Goal: Communication & Community: Answer question/provide support

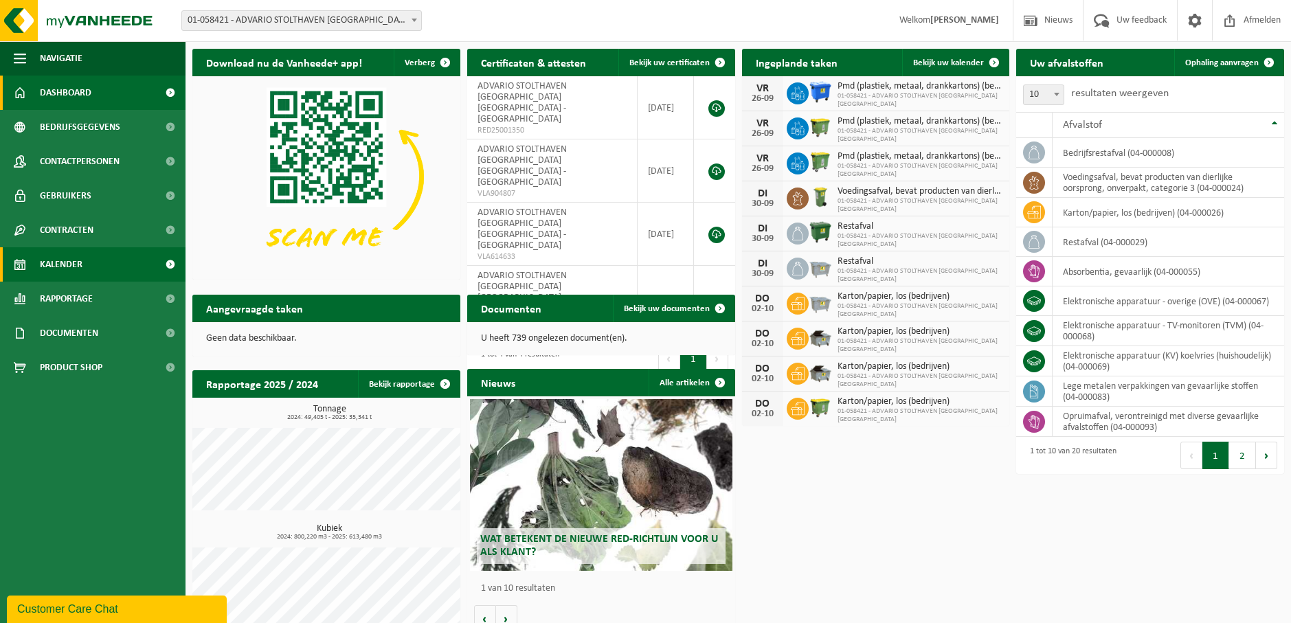
click at [58, 259] on span "Kalender" at bounding box center [61, 264] width 43 height 34
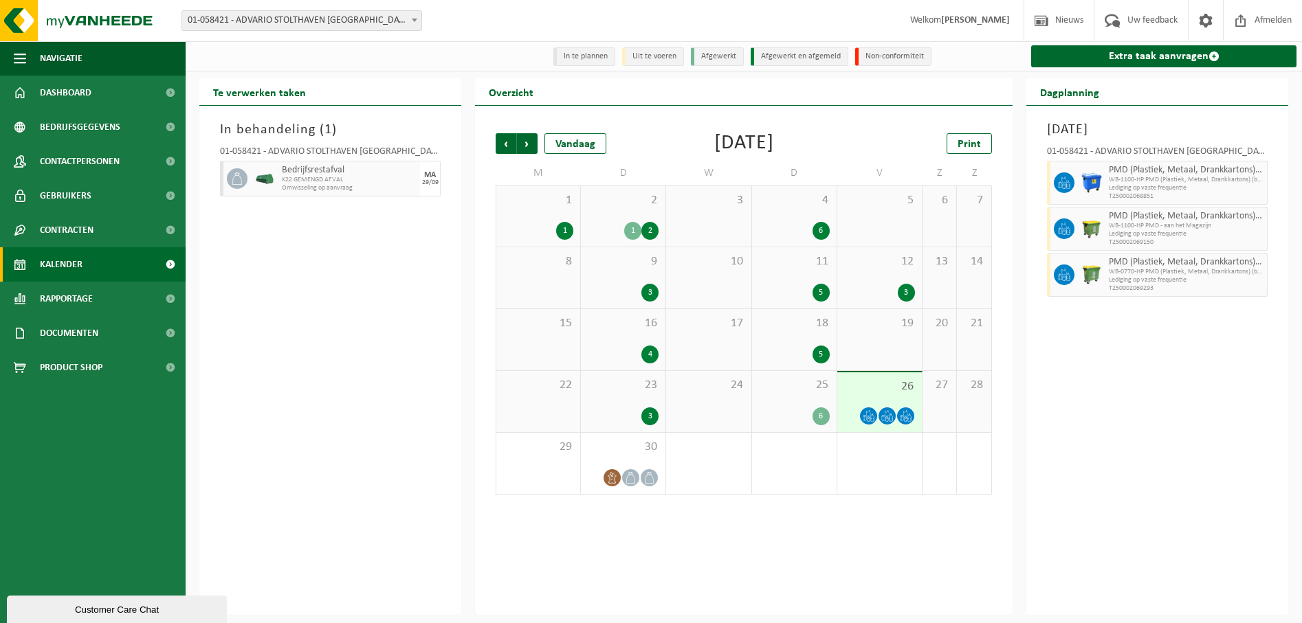
click at [102, 611] on div "Customer Care Chat" at bounding box center [116, 610] width 199 height 10
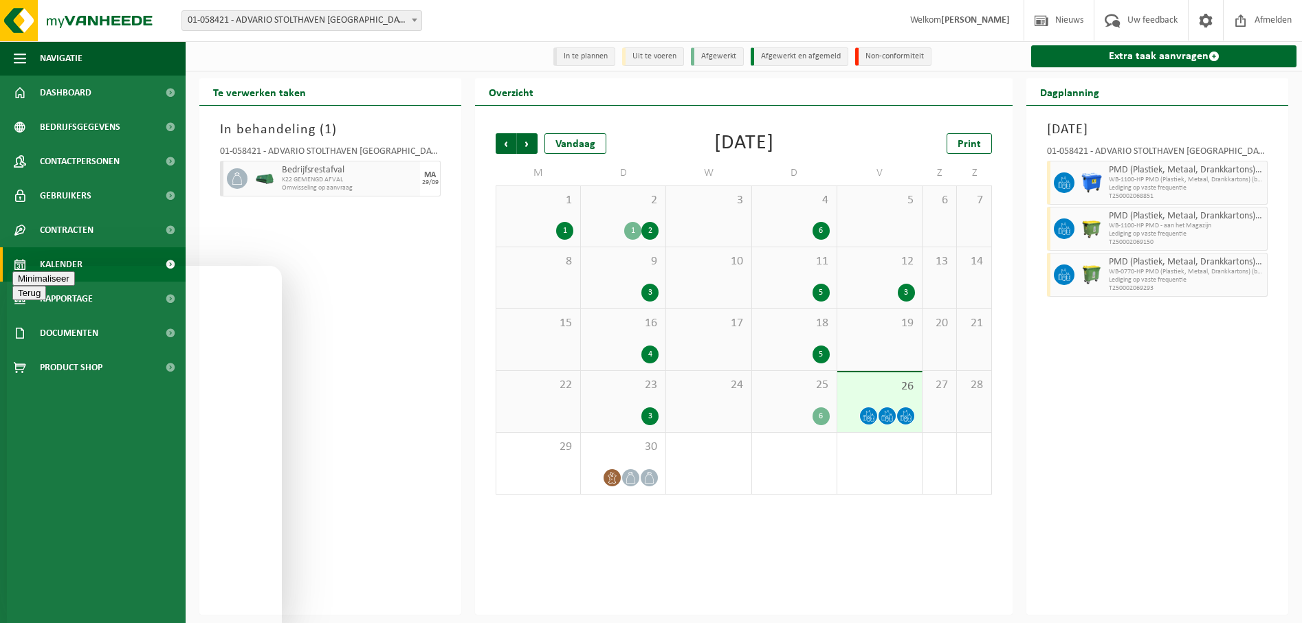
type textarea "Goedemiddag, is er een reden waarom de PMD ng niet werd geledigd? Advario [STRE…"
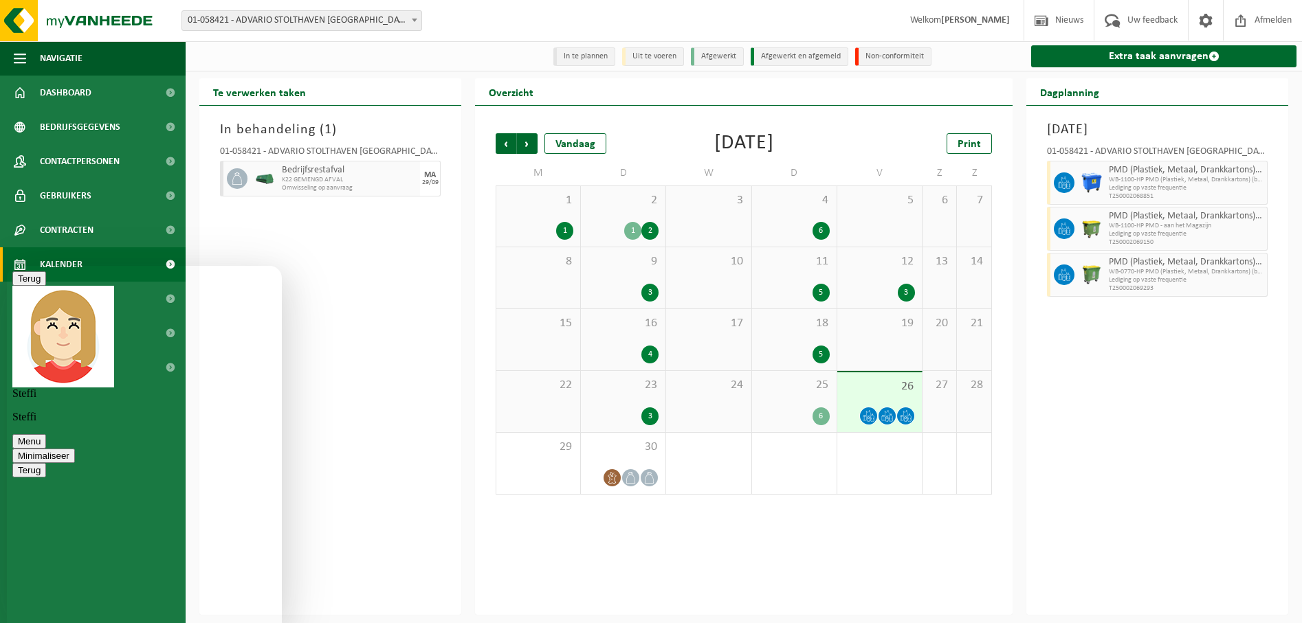
type textarea "ok perfect! hopelijk komt hij zeker langs want de pmd afvalctrs zitten nokvol"
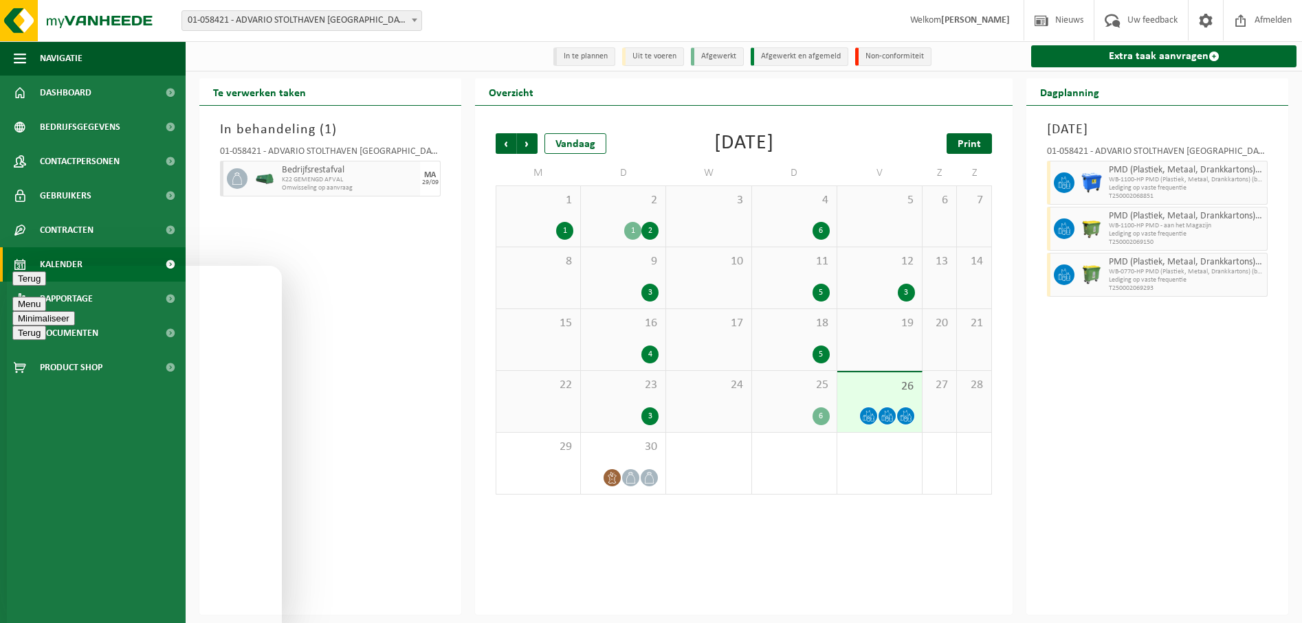
click at [966, 141] on span "Print" at bounding box center [968, 144] width 23 height 11
click at [525, 142] on span "Volgende" at bounding box center [527, 143] width 21 height 21
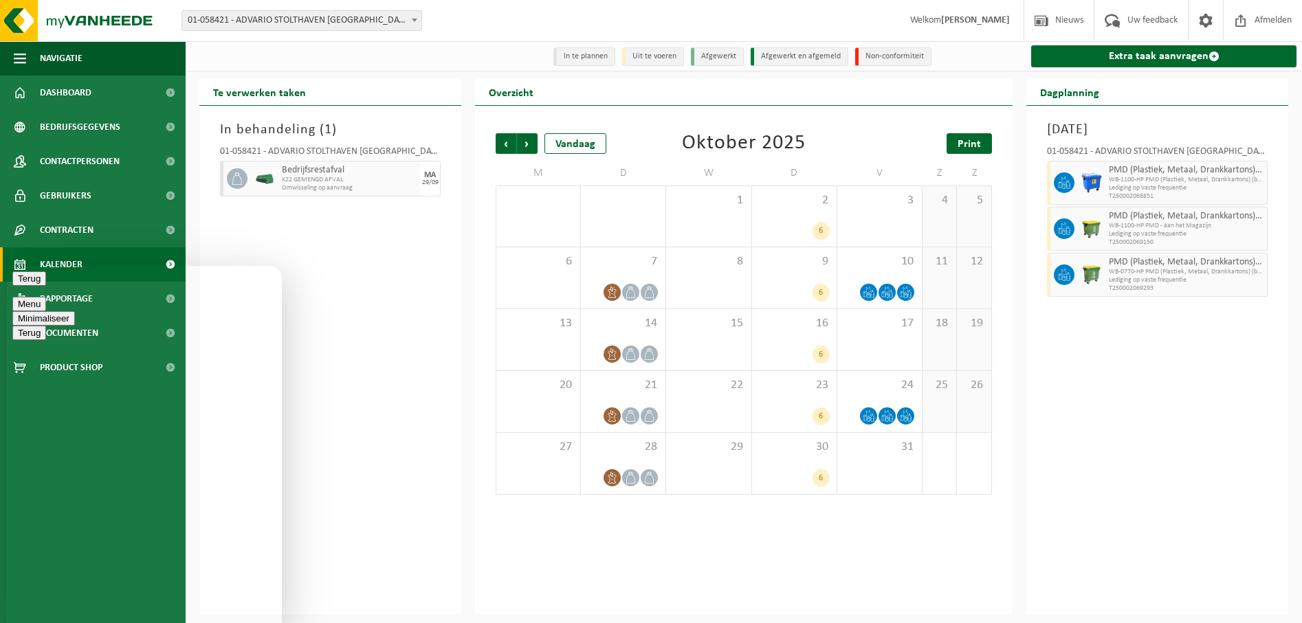
click at [968, 142] on span "Print" at bounding box center [968, 144] width 23 height 11
click at [526, 140] on span "Volgende" at bounding box center [527, 143] width 21 height 21
click at [969, 143] on span "Print" at bounding box center [968, 144] width 23 height 11
click at [509, 142] on span "Vorige" at bounding box center [505, 143] width 21 height 21
click at [526, 143] on span "Volgende" at bounding box center [527, 143] width 21 height 21
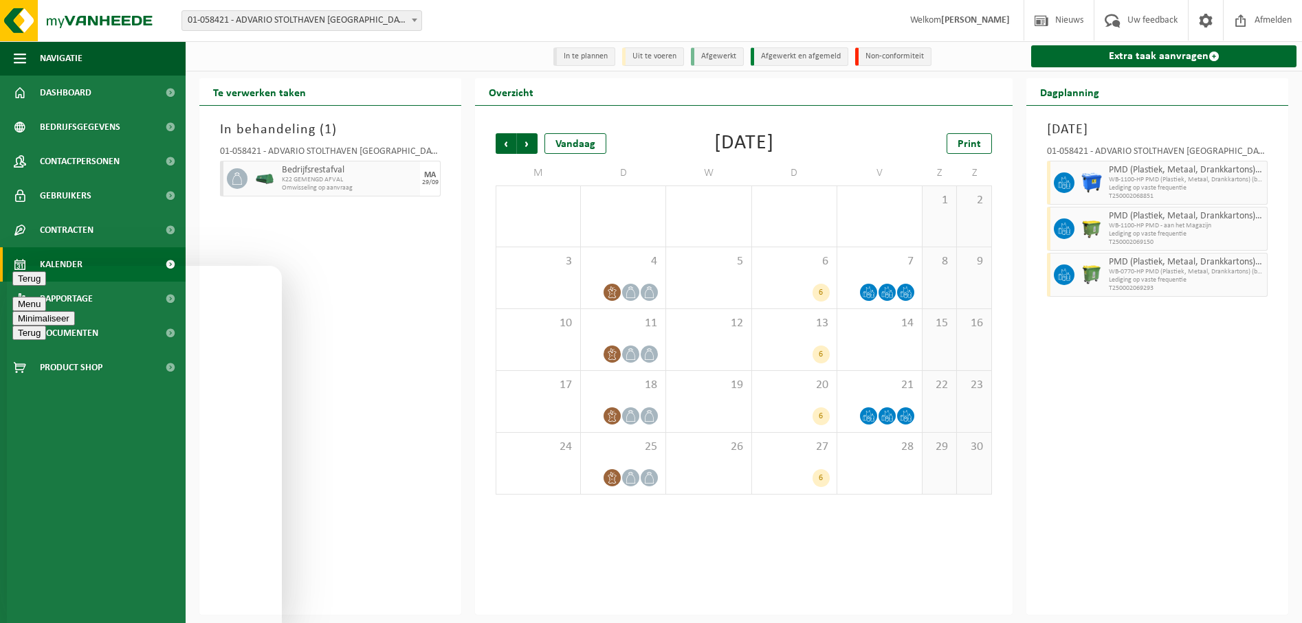
click at [75, 311] on button "Minimaliseer" at bounding box center [43, 318] width 63 height 14
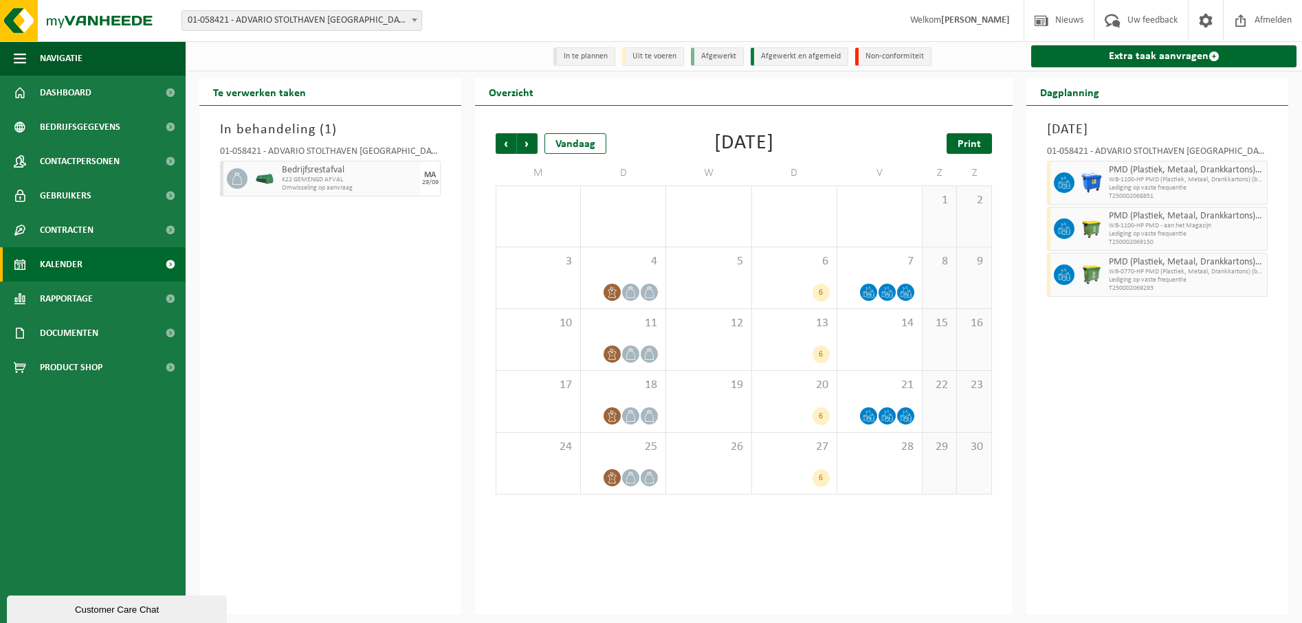
click at [981, 142] on link "Print" at bounding box center [968, 143] width 45 height 21
click at [526, 142] on span "Volgende" at bounding box center [527, 143] width 21 height 21
